Goal: Book appointment/travel/reservation

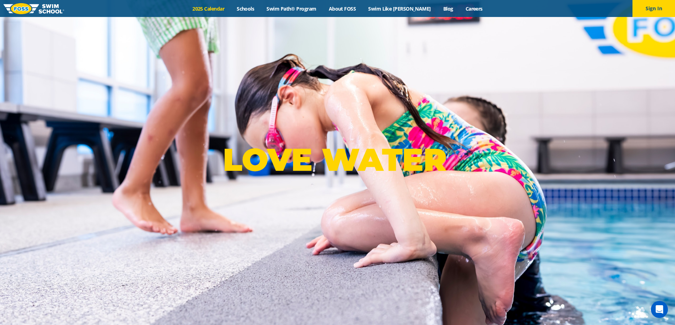
click at [225, 8] on link "2025 Calendar" at bounding box center [208, 8] width 44 height 7
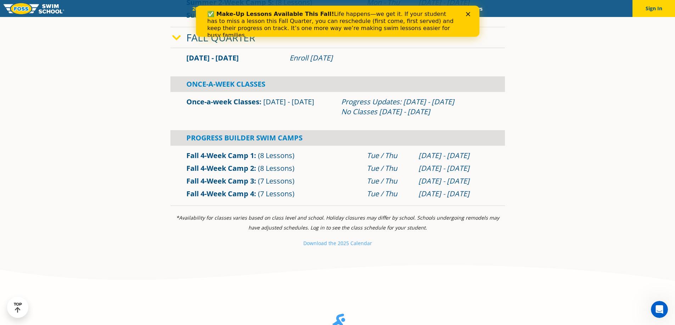
scroll to position [460, 0]
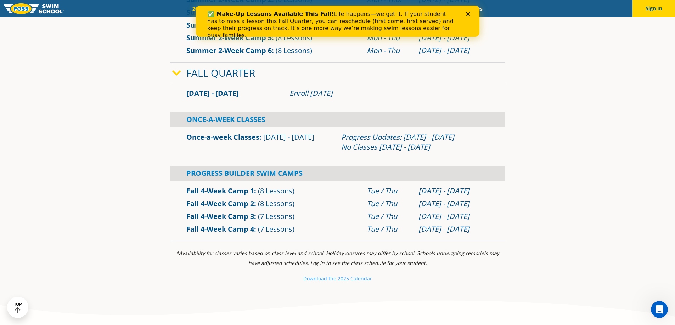
click at [468, 12] on icon "Close" at bounding box center [467, 14] width 4 height 4
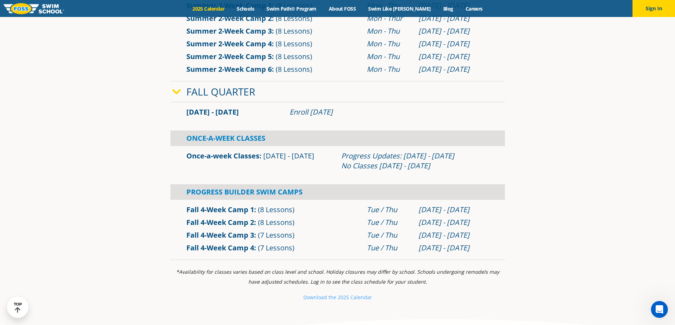
scroll to position [425, 0]
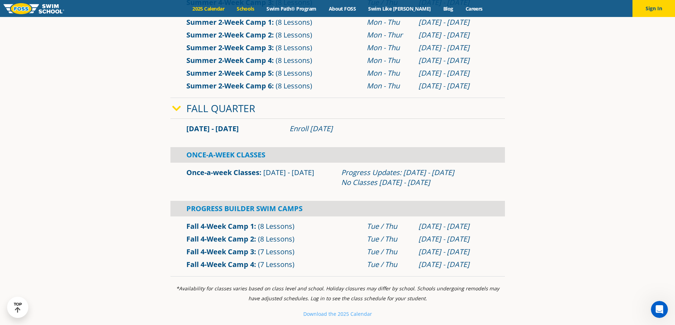
click at [260, 10] on link "Schools" at bounding box center [246, 8] width 30 height 7
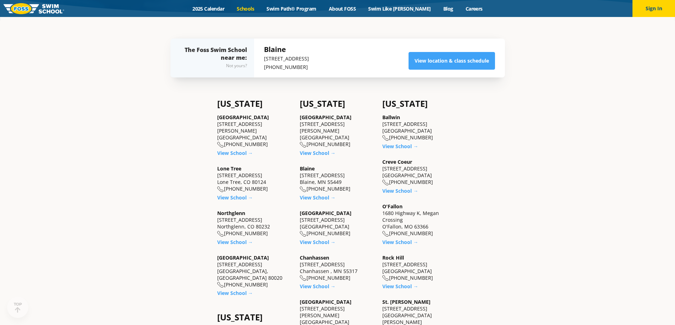
scroll to position [212, 0]
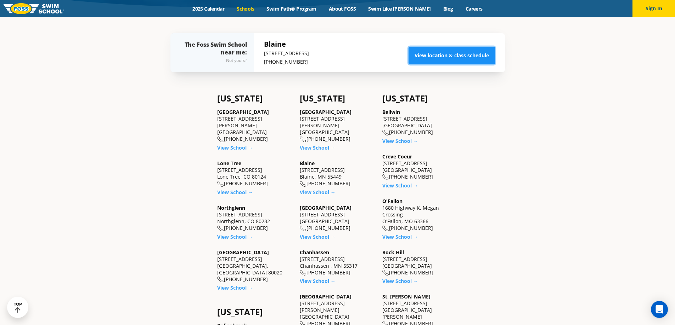
click at [456, 56] on link "View location & class schedule" at bounding box center [451, 56] width 86 height 18
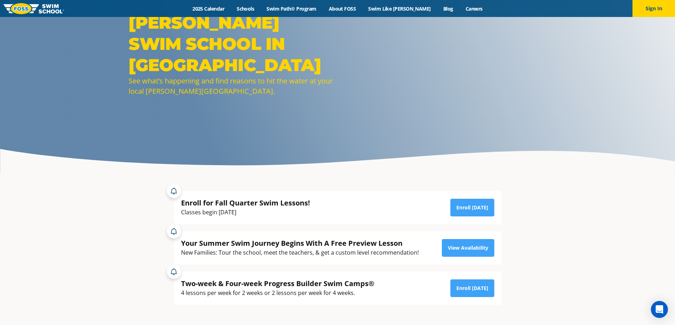
scroll to position [152, 0]
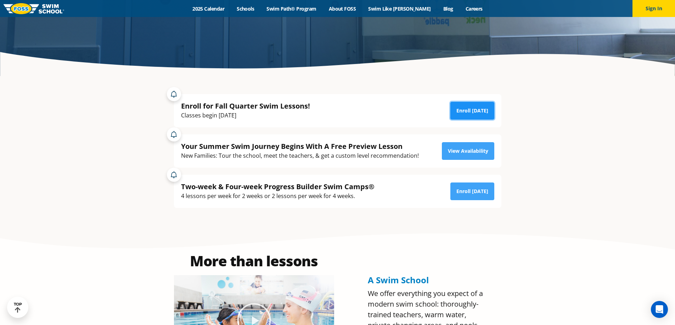
click at [473, 113] on link "Enroll Today" at bounding box center [472, 111] width 44 height 18
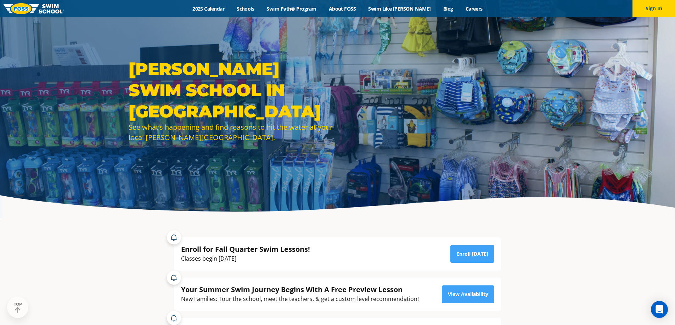
scroll to position [177, 0]
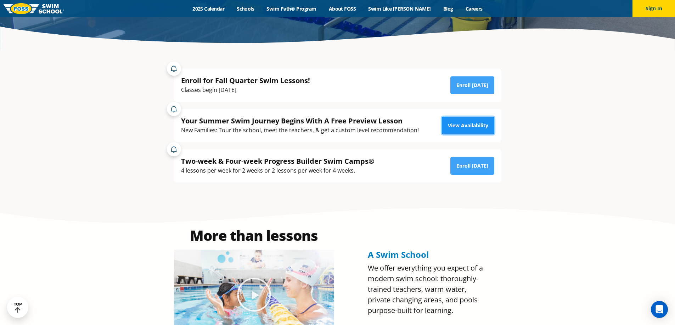
click at [476, 125] on link "View Availability" at bounding box center [468, 126] width 52 height 18
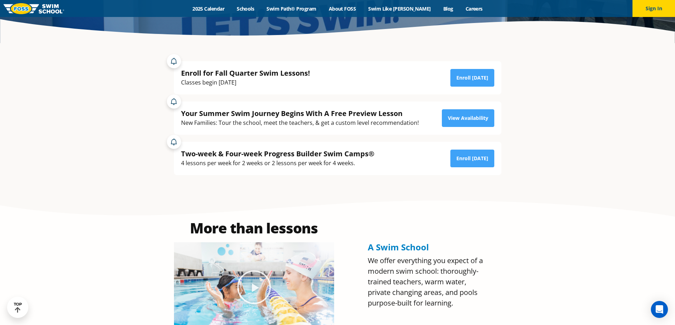
scroll to position [177, 0]
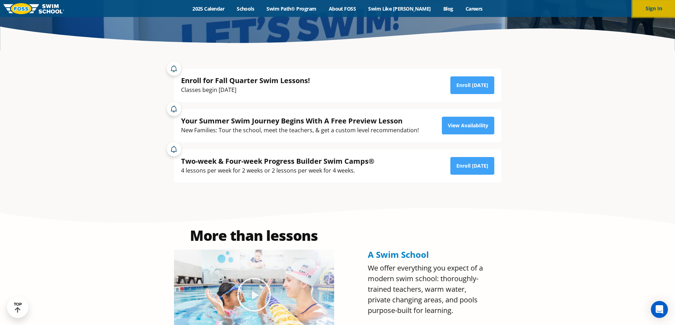
click at [648, 8] on button "Sign In" at bounding box center [653, 8] width 42 height 17
